Goal: Navigation & Orientation: Find specific page/section

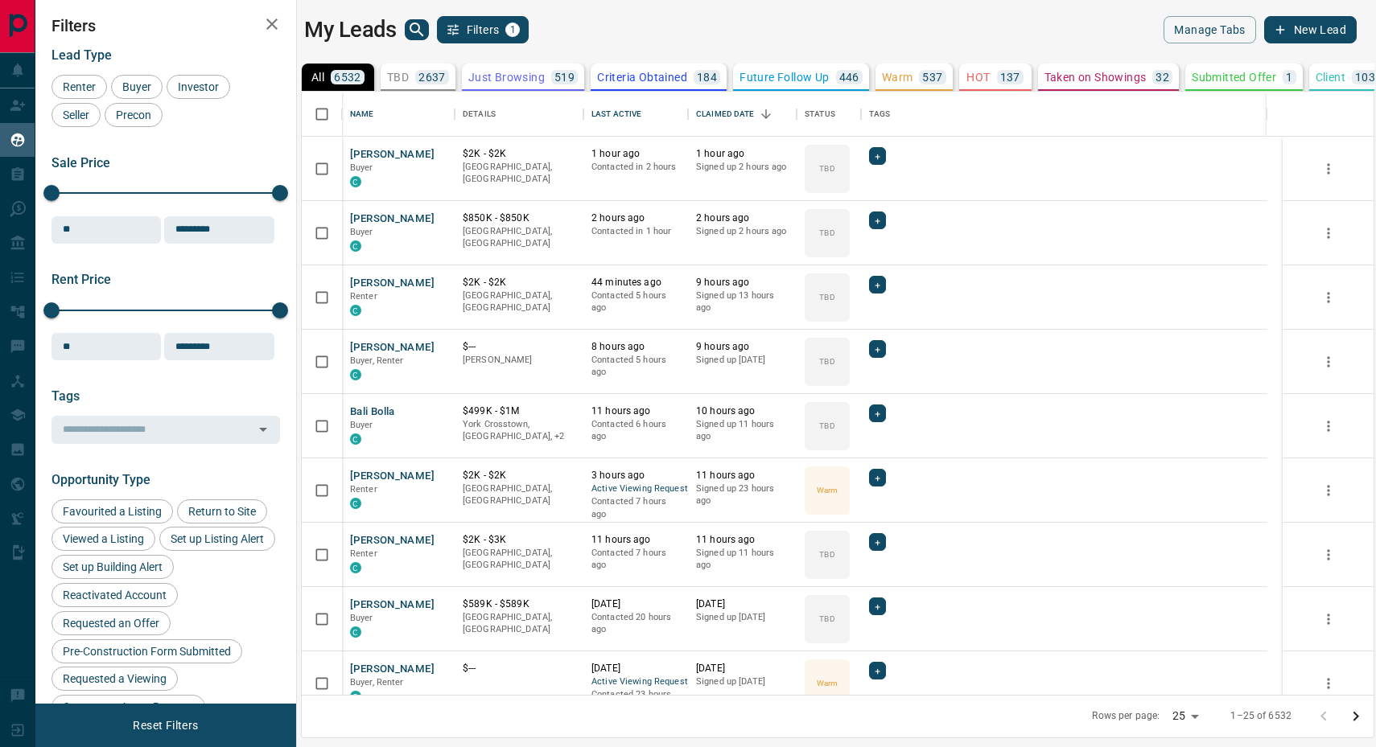
scroll to position [589, 1057]
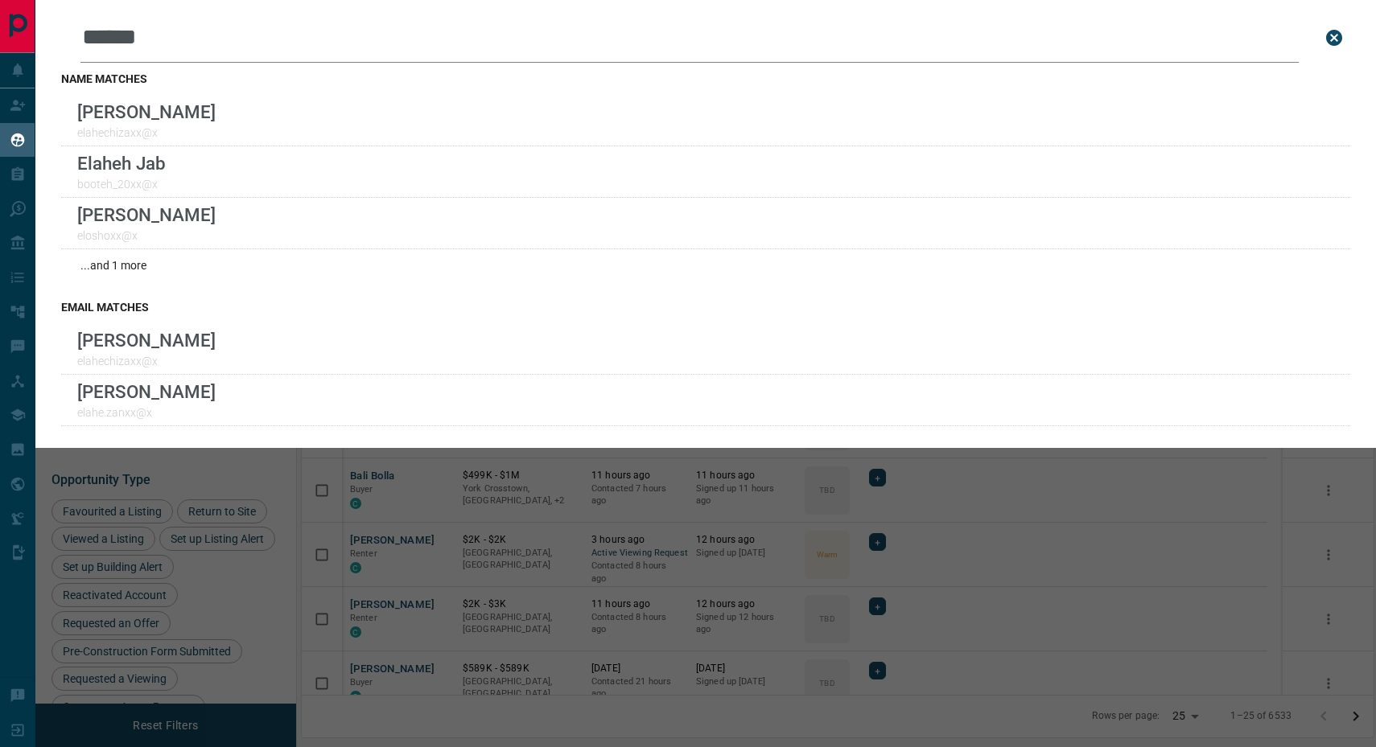
scroll to position [589, 1057]
